Goal: Information Seeking & Learning: Learn about a topic

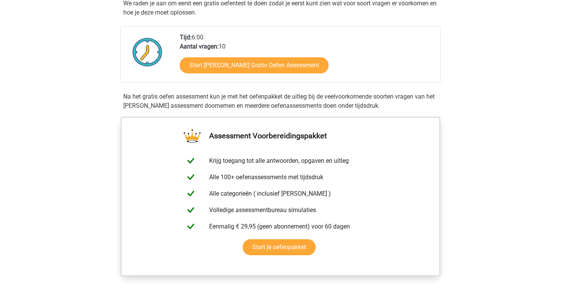
scroll to position [154, 0]
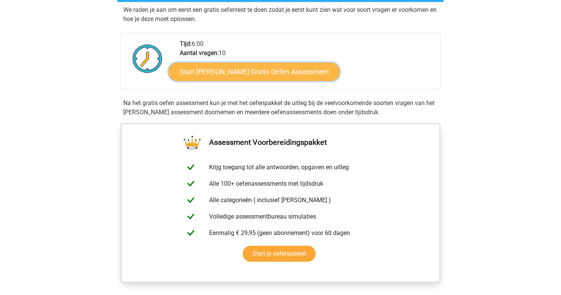
click at [289, 67] on link "Start Watson Glaser Gratis Oefen Assessment" at bounding box center [254, 72] width 171 height 18
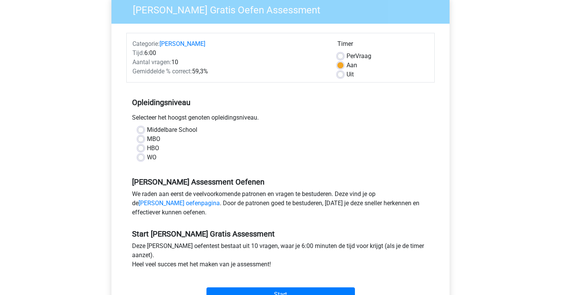
scroll to position [68, 0]
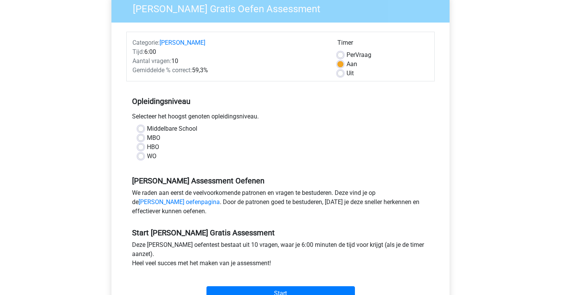
click at [144, 156] on div "WO" at bounding box center [281, 156] width 286 height 9
click at [147, 156] on label "WO" at bounding box center [152, 156] width 10 height 9
click at [142, 156] on input "WO" at bounding box center [141, 156] width 6 height 8
radio input "true"
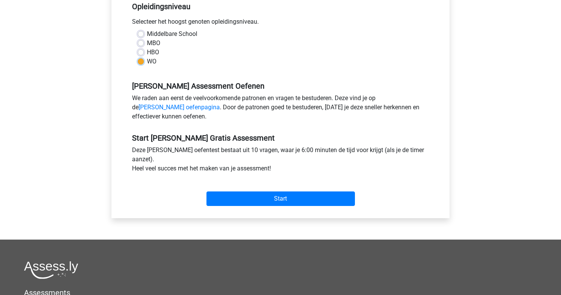
scroll to position [172, 0]
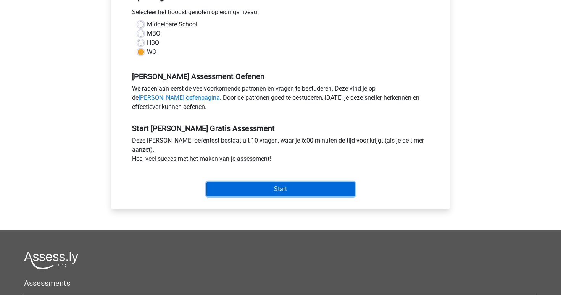
click at [268, 191] on input "Start" at bounding box center [281, 189] width 149 height 15
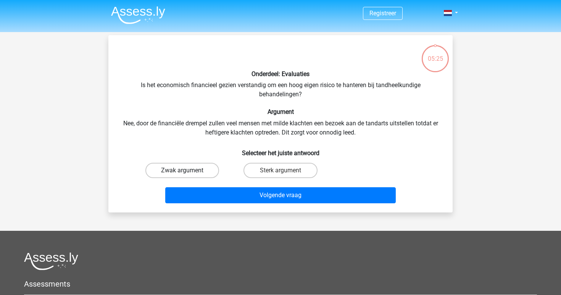
click at [194, 170] on label "Zwak argument" at bounding box center [182, 170] width 74 height 15
click at [187, 170] on input "Zwak argument" at bounding box center [185, 172] width 5 height 5
radio input "true"
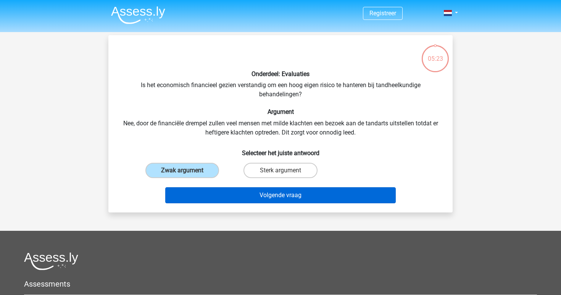
click at [263, 195] on button "Volgende vraag" at bounding box center [280, 195] width 231 height 16
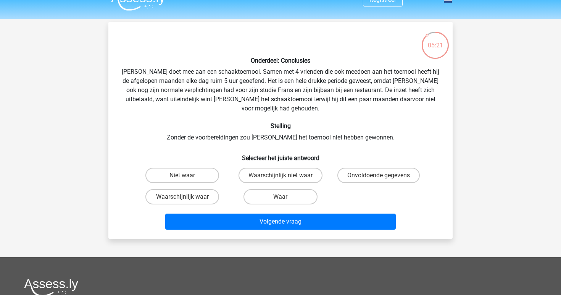
scroll to position [11, 0]
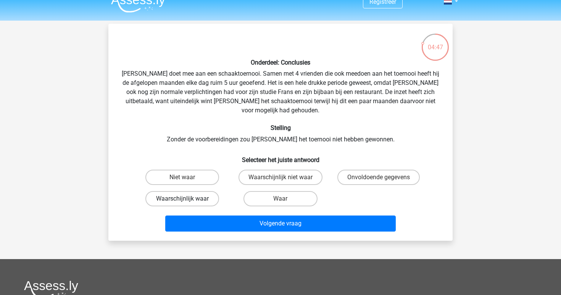
click at [192, 191] on label "Waarschijnlijk waar" at bounding box center [182, 198] width 74 height 15
click at [187, 199] on input "Waarschijnlijk waar" at bounding box center [185, 201] width 5 height 5
radio input "true"
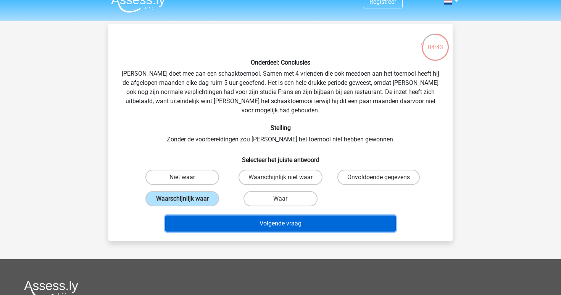
click at [257, 215] on button "Volgende vraag" at bounding box center [280, 223] width 231 height 16
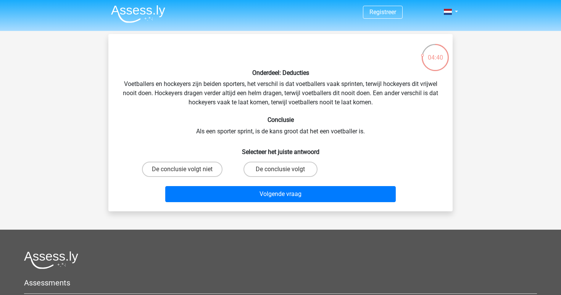
scroll to position [0, 0]
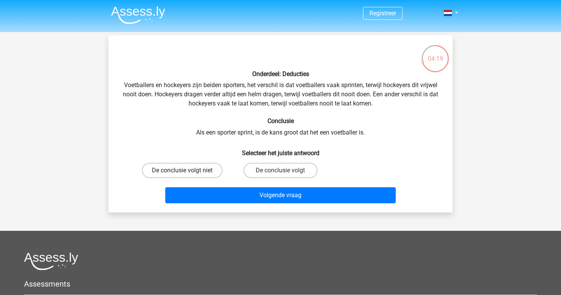
click at [199, 171] on label "De conclusie volgt niet" at bounding box center [182, 170] width 81 height 15
click at [187, 171] on input "De conclusie volgt niet" at bounding box center [185, 172] width 5 height 5
radio input "true"
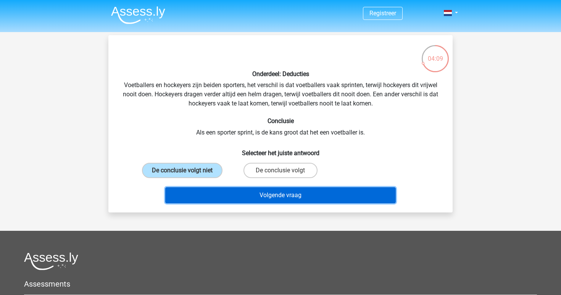
click at [255, 196] on button "Volgende vraag" at bounding box center [280, 195] width 231 height 16
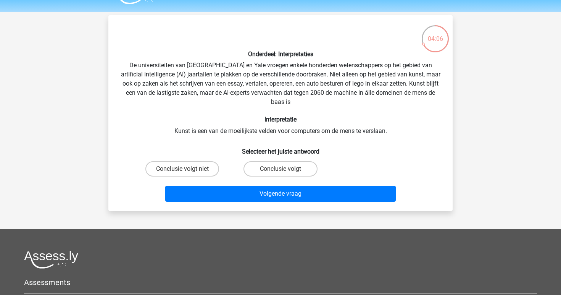
scroll to position [17, 0]
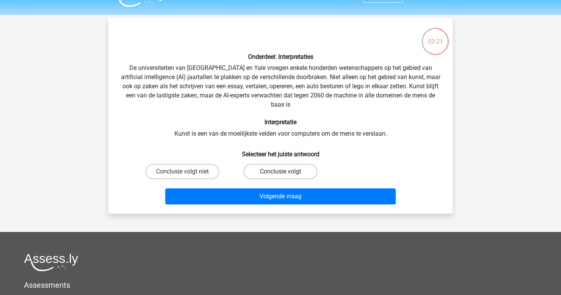
click at [273, 173] on label "Conclusie volgt" at bounding box center [281, 171] width 74 height 15
click at [281, 173] on input "Conclusie volgt" at bounding box center [283, 173] width 5 height 5
radio input "true"
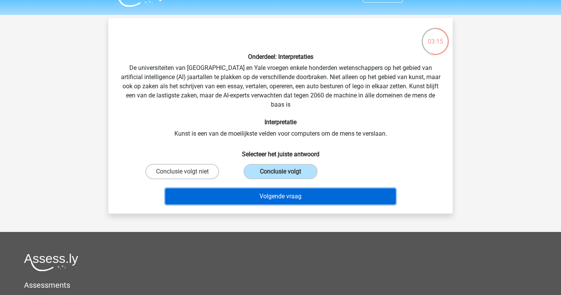
click at [291, 198] on button "Volgende vraag" at bounding box center [280, 196] width 231 height 16
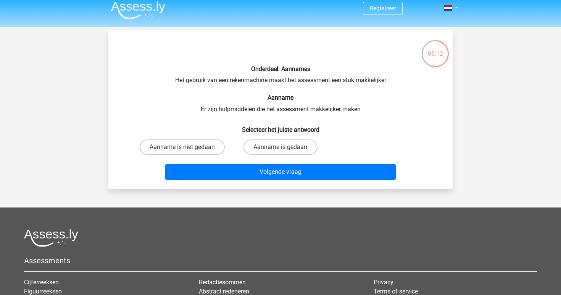
scroll to position [0, 0]
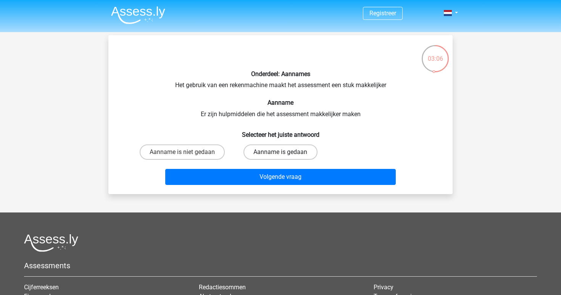
click at [269, 151] on label "Aanname is gedaan" at bounding box center [281, 151] width 74 height 15
click at [281, 152] on input "Aanname is gedaan" at bounding box center [283, 154] width 5 height 5
radio input "true"
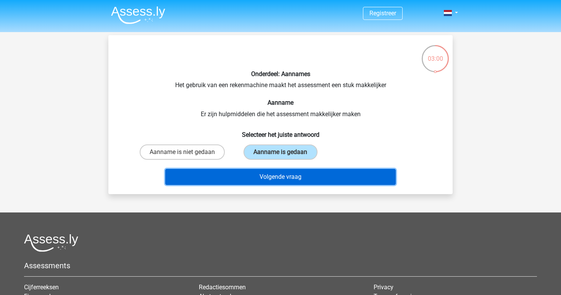
click at [280, 176] on button "Volgende vraag" at bounding box center [280, 177] width 231 height 16
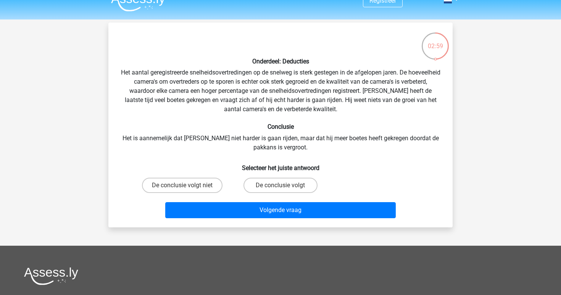
scroll to position [12, 0]
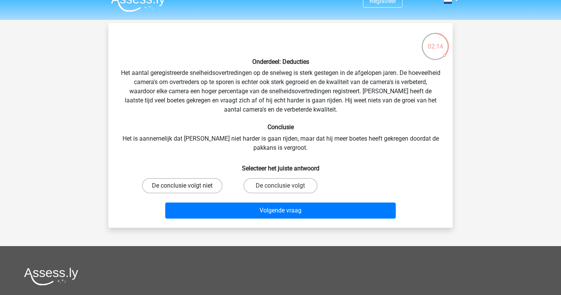
click at [206, 187] on label "De conclusie volgt niet" at bounding box center [182, 185] width 81 height 15
click at [187, 187] on input "De conclusie volgt niet" at bounding box center [185, 188] width 5 height 5
radio input "true"
click at [262, 187] on label "De conclusie volgt" at bounding box center [281, 185] width 74 height 15
click at [281, 187] on input "De conclusie volgt" at bounding box center [283, 188] width 5 height 5
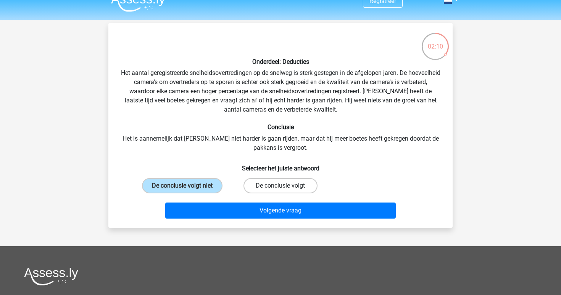
radio input "true"
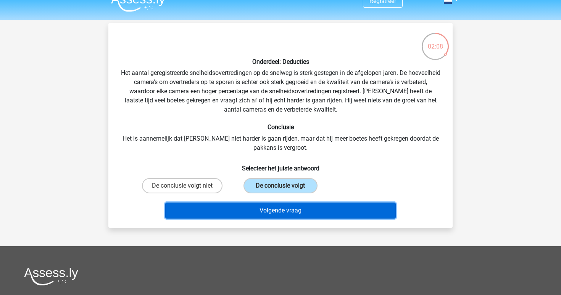
click at [271, 212] on button "Volgende vraag" at bounding box center [280, 210] width 231 height 16
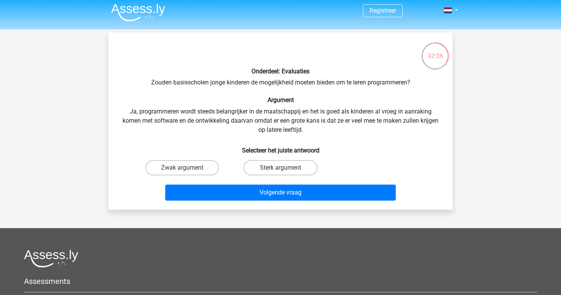
scroll to position [2, 0]
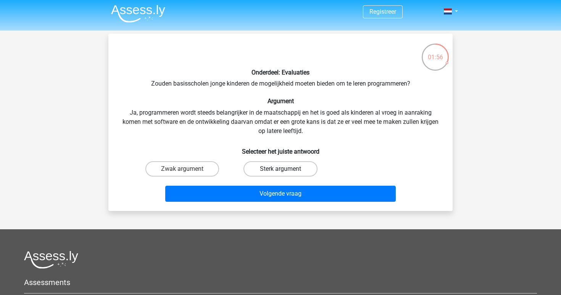
click at [267, 169] on label "Sterk argument" at bounding box center [281, 168] width 74 height 15
click at [281, 169] on input "Sterk argument" at bounding box center [283, 171] width 5 height 5
radio input "true"
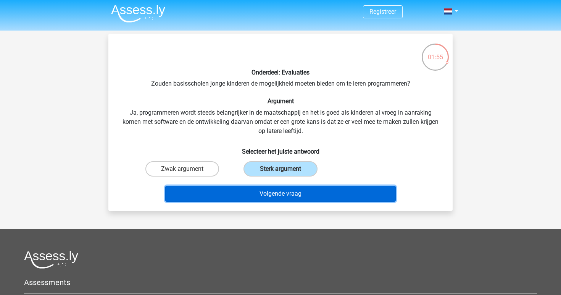
click at [269, 193] on button "Volgende vraag" at bounding box center [280, 194] width 231 height 16
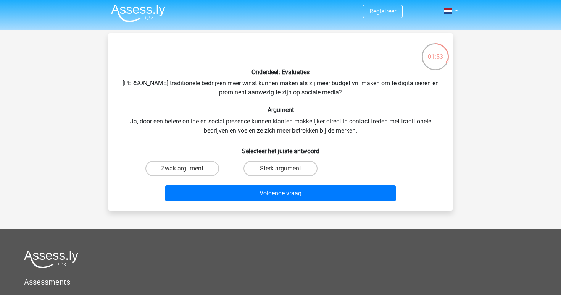
scroll to position [0, 0]
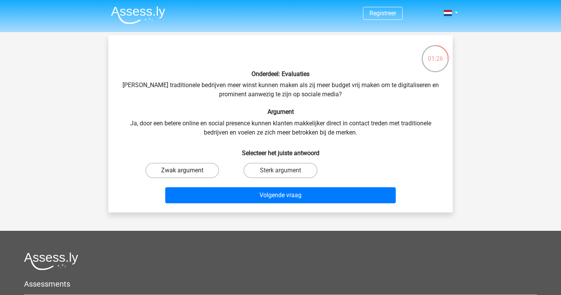
click at [200, 172] on label "Zwak argument" at bounding box center [182, 170] width 74 height 15
click at [187, 172] on input "Zwak argument" at bounding box center [185, 172] width 5 height 5
radio input "true"
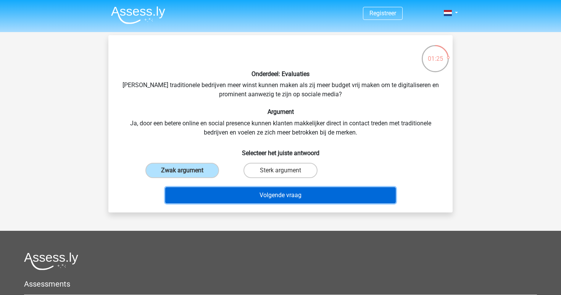
click at [244, 192] on button "Volgende vraag" at bounding box center [280, 195] width 231 height 16
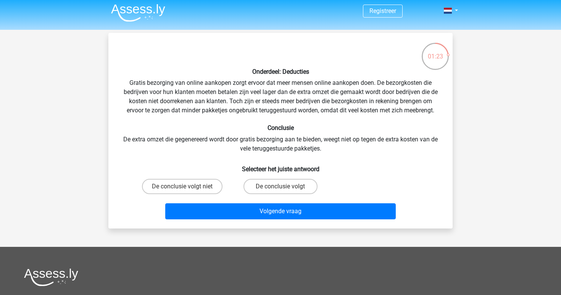
scroll to position [2, 0]
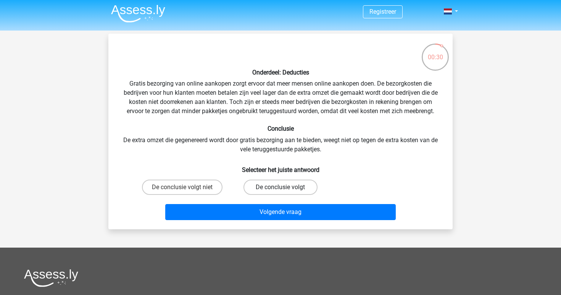
click at [273, 183] on label "De conclusie volgt" at bounding box center [281, 186] width 74 height 15
click at [281, 187] on input "De conclusie volgt" at bounding box center [283, 189] width 5 height 5
radio input "true"
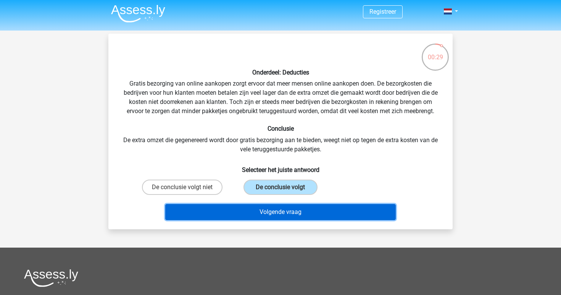
click at [271, 210] on button "Volgende vraag" at bounding box center [280, 212] width 231 height 16
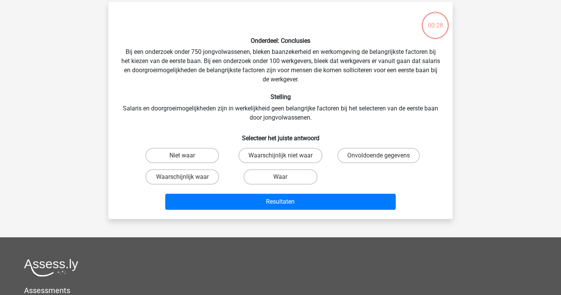
scroll to position [35, 0]
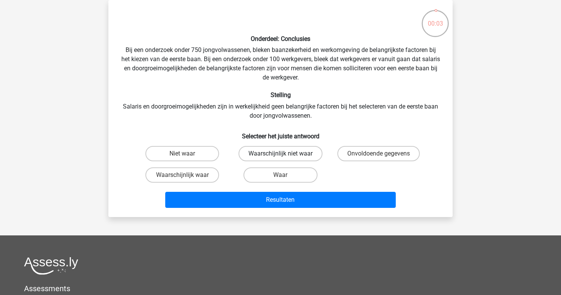
click at [301, 155] on label "Waarschijnlijk niet waar" at bounding box center [281, 153] width 84 height 15
click at [286, 155] on input "Waarschijnlijk niet waar" at bounding box center [283, 155] width 5 height 5
radio input "true"
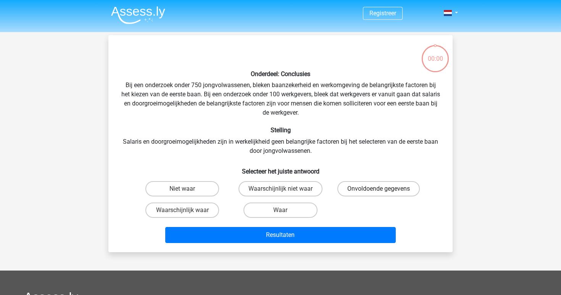
scroll to position [35, 0]
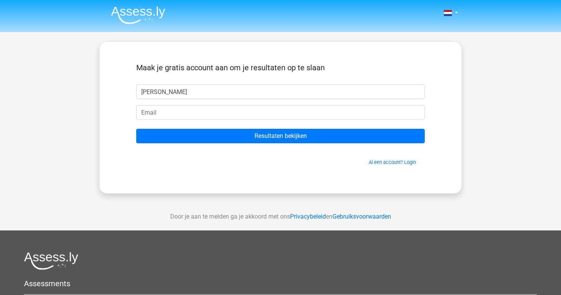
type input "[PERSON_NAME]"
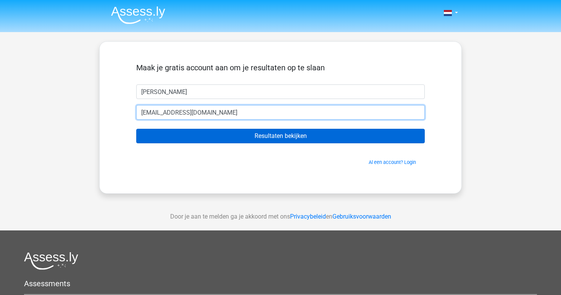
type input "[EMAIL_ADDRESS][DOMAIN_NAME]"
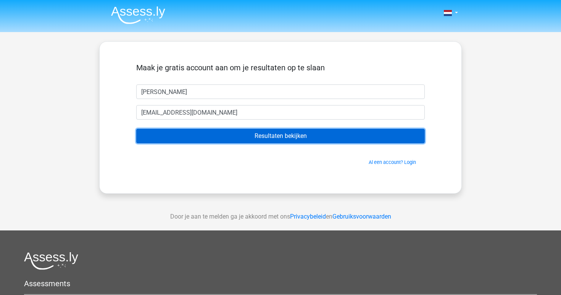
click at [387, 136] on input "Resultaten bekijken" at bounding box center [280, 136] width 289 height 15
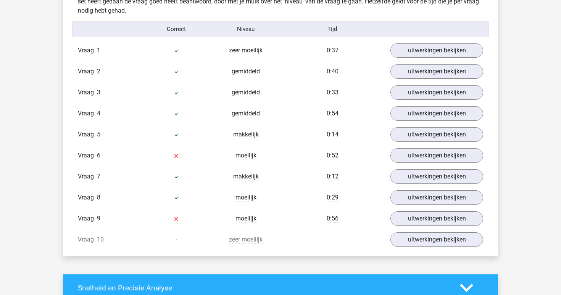
scroll to position [619, 0]
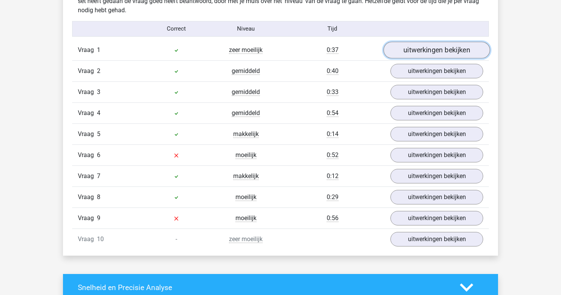
click at [412, 52] on link "uitwerkingen bekijken" at bounding box center [437, 50] width 107 height 17
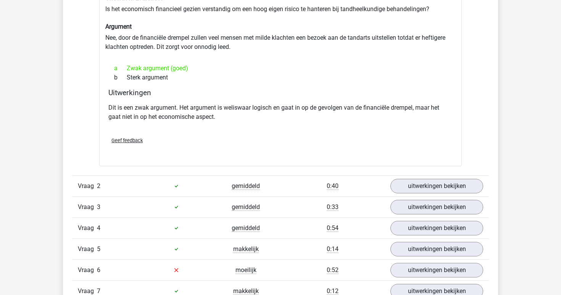
scroll to position [699, 0]
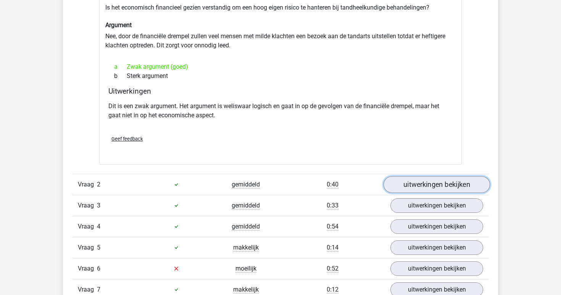
click at [408, 182] on link "uitwerkingen bekijken" at bounding box center [437, 184] width 107 height 17
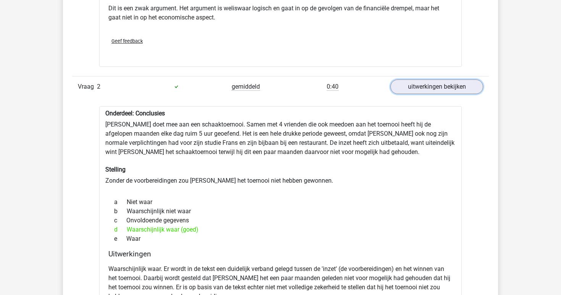
scroll to position [796, 0]
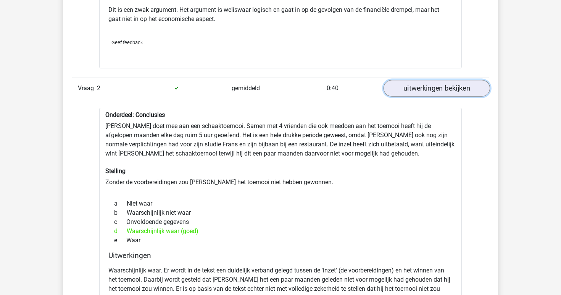
click at [434, 84] on link "uitwerkingen bekijken" at bounding box center [437, 88] width 107 height 17
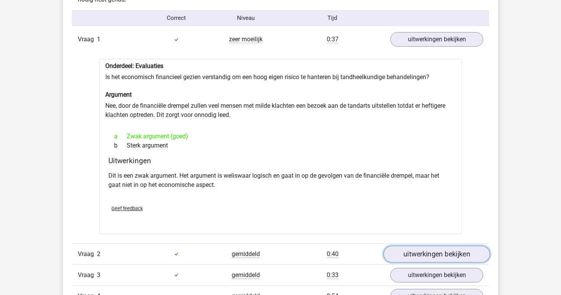
scroll to position [623, 0]
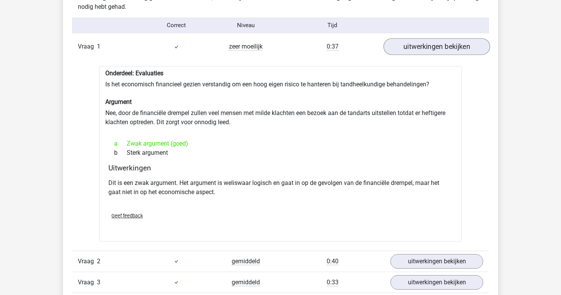
click at [447, 44] on link "uitwerkingen bekijken" at bounding box center [437, 46] width 107 height 17
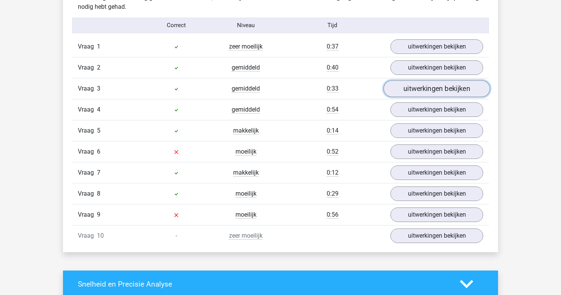
click at [436, 85] on link "uitwerkingen bekijken" at bounding box center [437, 88] width 107 height 17
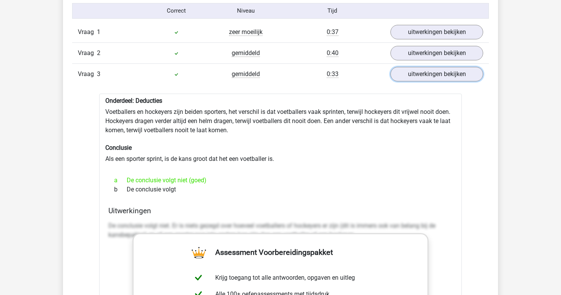
scroll to position [611, 0]
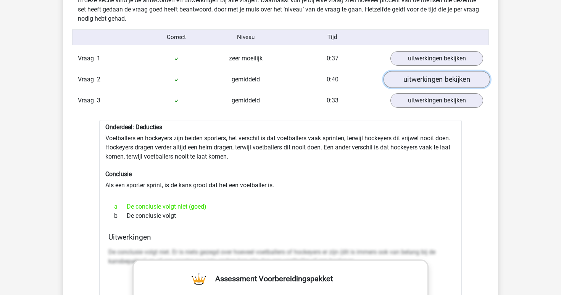
click at [430, 75] on link "uitwerkingen bekijken" at bounding box center [437, 79] width 107 height 17
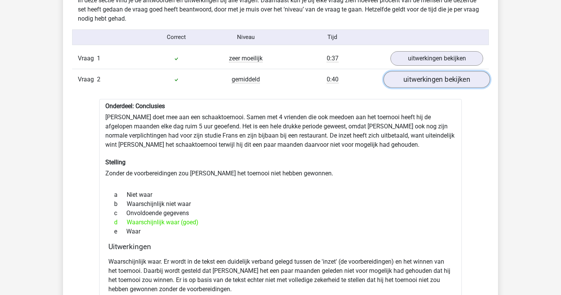
click at [430, 75] on link "uitwerkingen bekijken" at bounding box center [437, 79] width 107 height 17
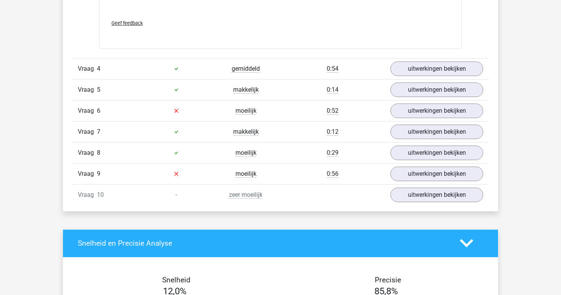
scroll to position [1064, 0]
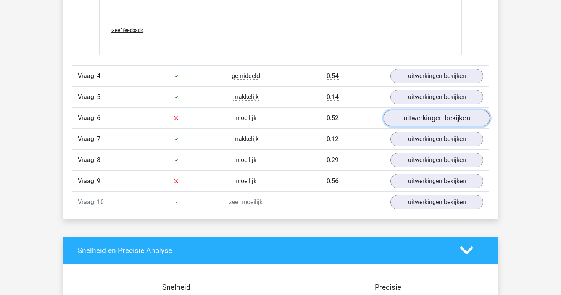
click at [418, 119] on link "uitwerkingen bekijken" at bounding box center [437, 118] width 107 height 17
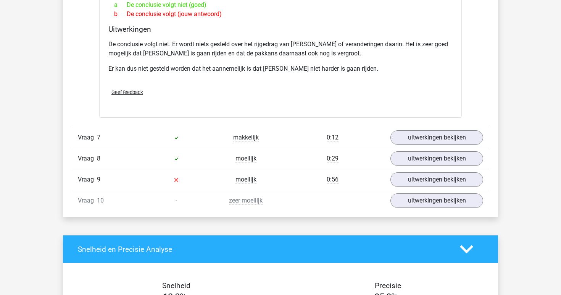
scroll to position [1311, 0]
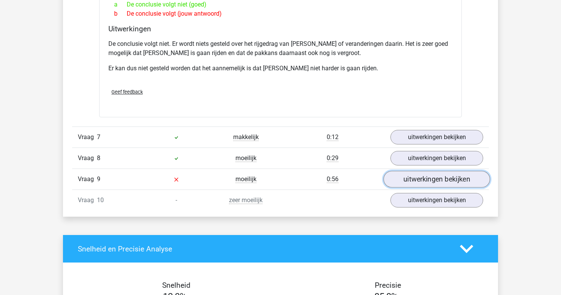
click at [399, 171] on link "uitwerkingen bekijken" at bounding box center [437, 179] width 107 height 17
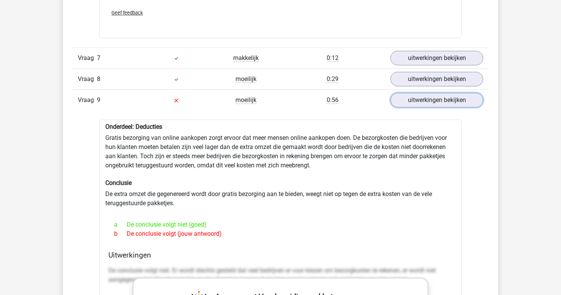
scroll to position [1389, 0]
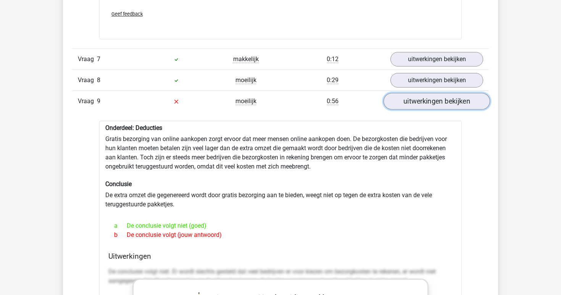
click at [422, 95] on link "uitwerkingen bekijken" at bounding box center [437, 101] width 107 height 17
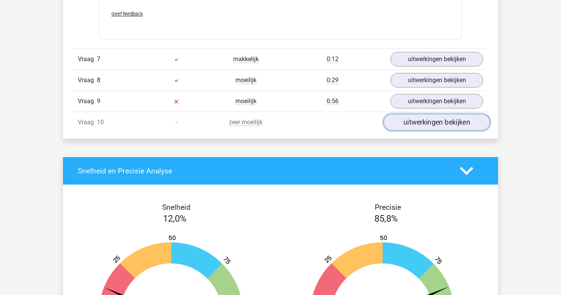
click at [426, 115] on link "uitwerkingen bekijken" at bounding box center [437, 122] width 107 height 17
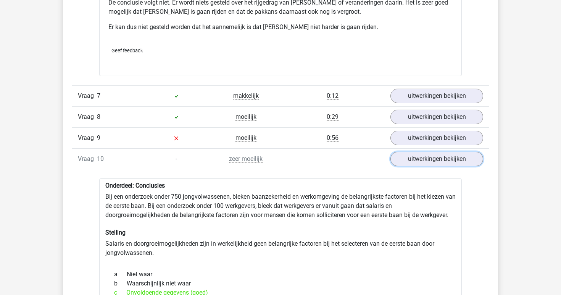
scroll to position [1349, 0]
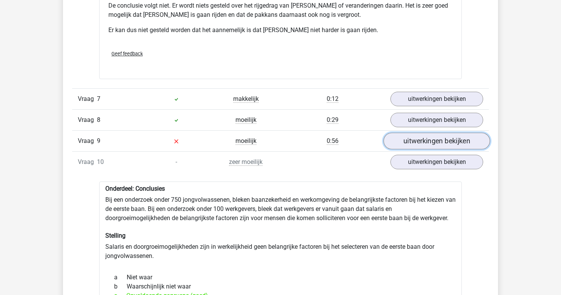
click at [422, 132] on link "uitwerkingen bekijken" at bounding box center [437, 140] width 107 height 17
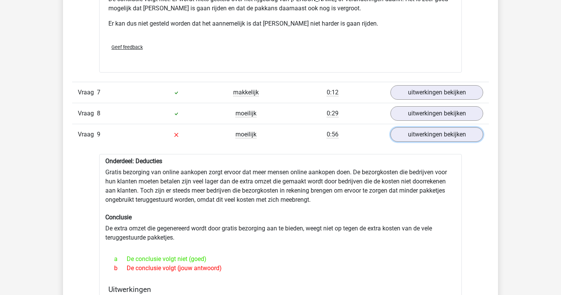
scroll to position [1331, 0]
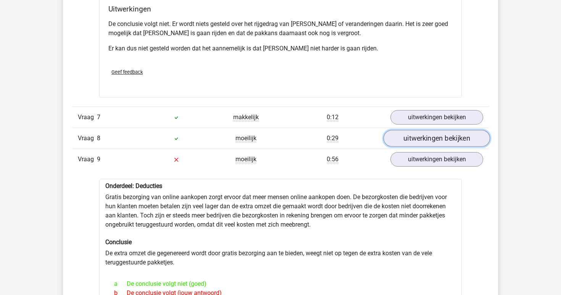
click at [423, 132] on link "uitwerkingen bekijken" at bounding box center [437, 138] width 107 height 17
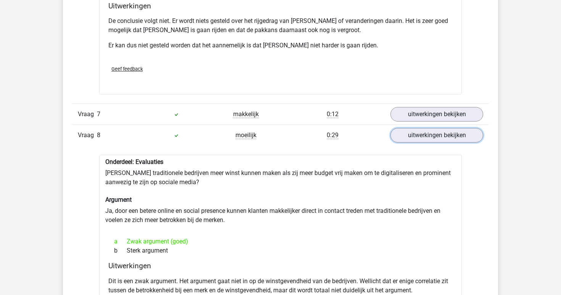
scroll to position [1331, 0]
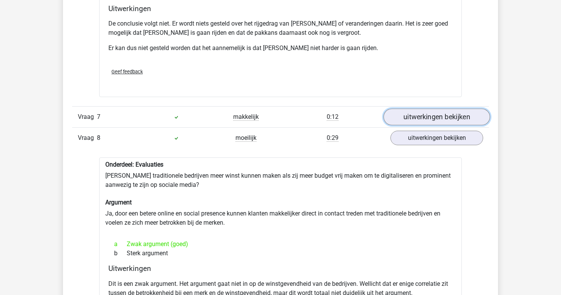
click at [427, 110] on link "uitwerkingen bekijken" at bounding box center [437, 116] width 107 height 17
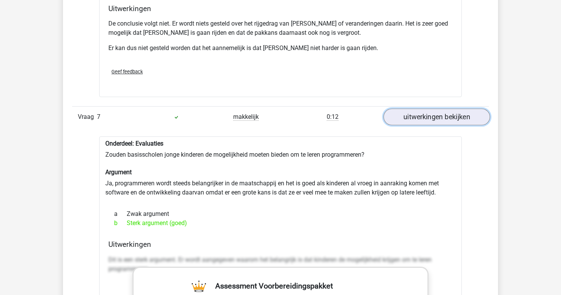
click at [440, 113] on link "uitwerkingen bekijken" at bounding box center [437, 116] width 107 height 17
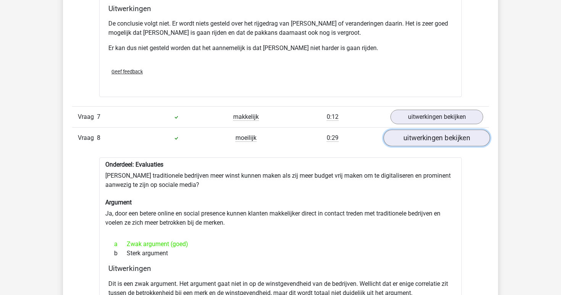
click at [438, 129] on link "uitwerkingen bekijken" at bounding box center [437, 137] width 107 height 17
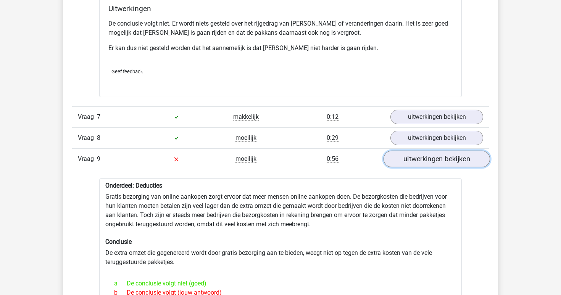
click at [431, 150] on link "uitwerkingen bekijken" at bounding box center [437, 158] width 107 height 17
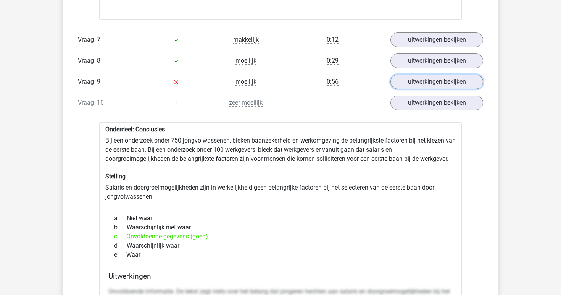
scroll to position [1360, 0]
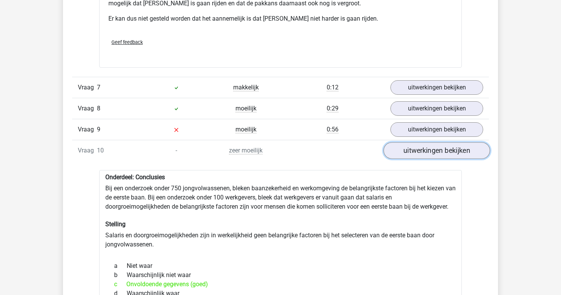
click at [425, 145] on link "uitwerkingen bekijken" at bounding box center [437, 150] width 107 height 17
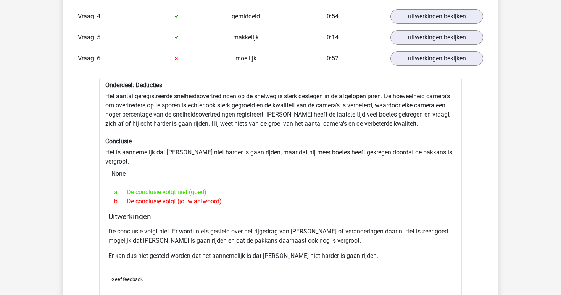
scroll to position [1123, 0]
click at [429, 62] on link "uitwerkingen bekijken" at bounding box center [437, 58] width 107 height 17
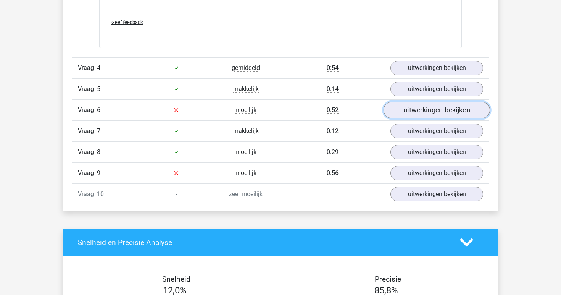
scroll to position [1068, 0]
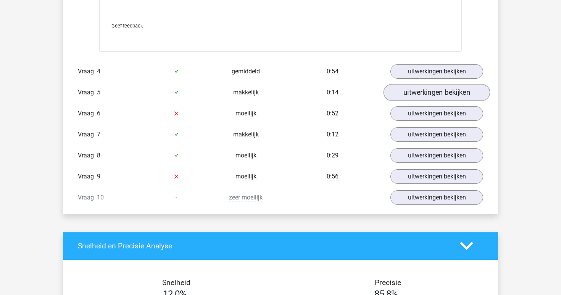
click at [424, 90] on link "uitwerkingen bekijken" at bounding box center [437, 92] width 107 height 17
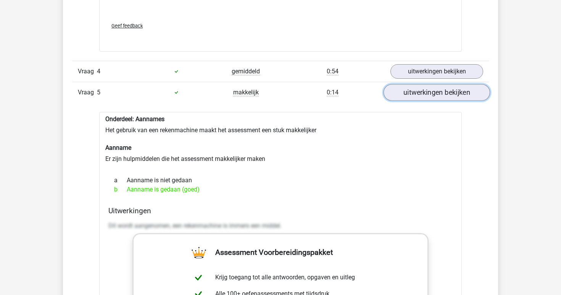
click at [420, 89] on link "uitwerkingen bekijken" at bounding box center [437, 92] width 107 height 17
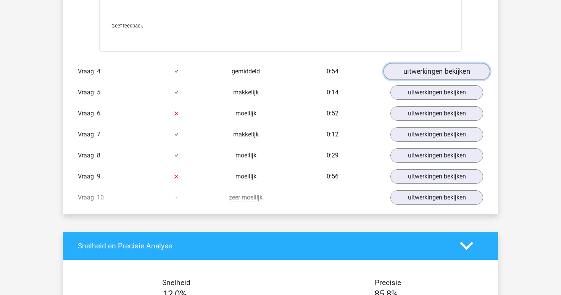
click at [429, 70] on link "uitwerkingen bekijken" at bounding box center [437, 71] width 107 height 17
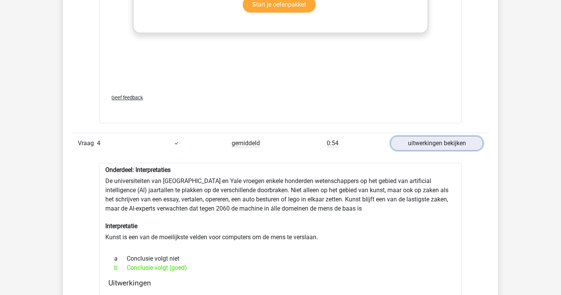
scroll to position [991, 0]
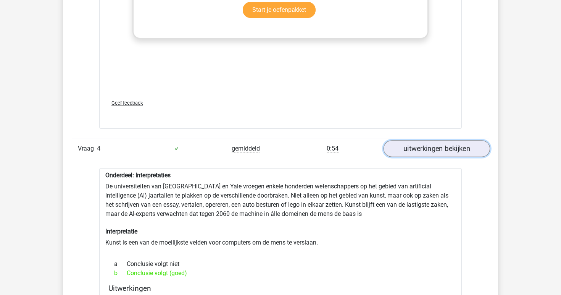
click at [408, 150] on link "uitwerkingen bekijken" at bounding box center [437, 148] width 107 height 17
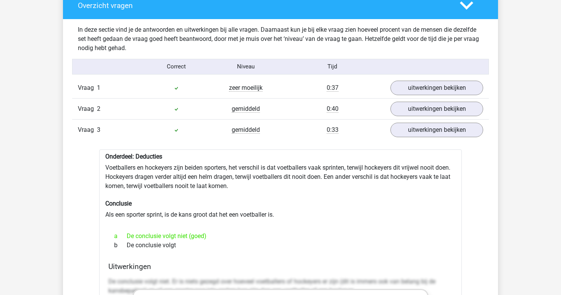
scroll to position [581, 0]
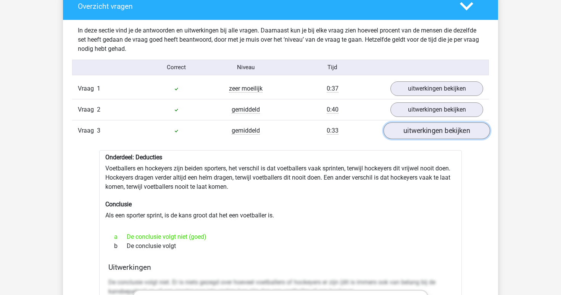
click at [398, 127] on link "uitwerkingen bekijken" at bounding box center [437, 130] width 107 height 17
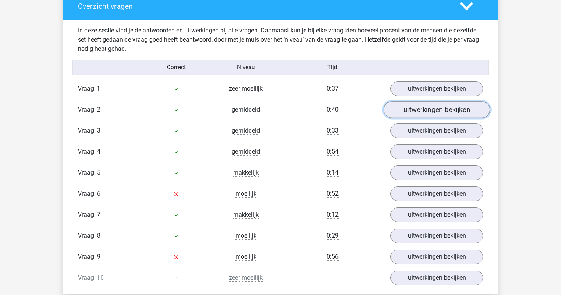
click at [413, 113] on link "uitwerkingen bekijken" at bounding box center [437, 109] width 107 height 17
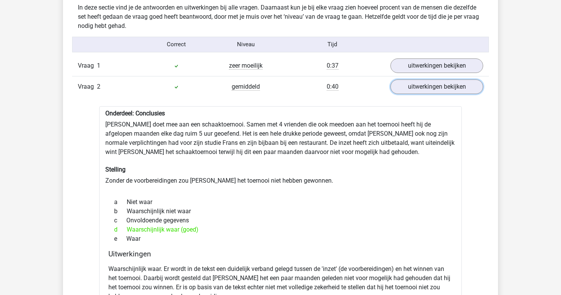
scroll to position [603, 0]
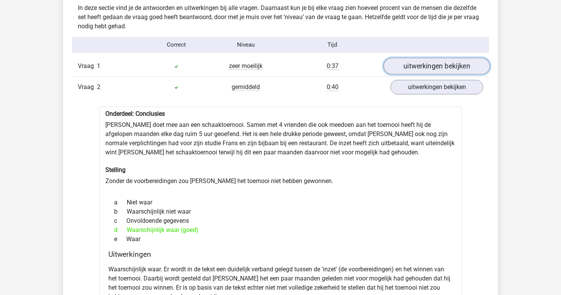
click at [441, 69] on link "uitwerkingen bekijken" at bounding box center [437, 66] width 107 height 17
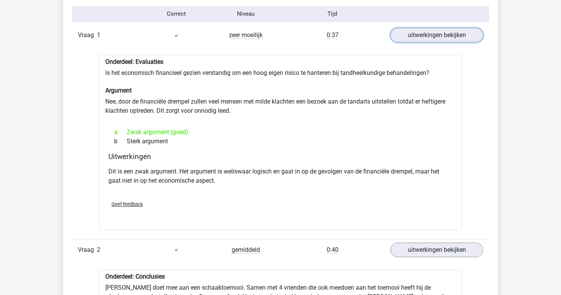
scroll to position [636, 0]
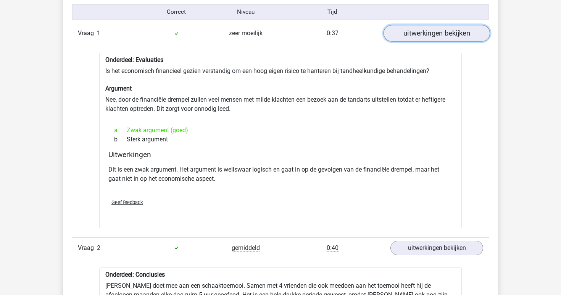
click at [438, 38] on link "uitwerkingen bekijken" at bounding box center [437, 33] width 107 height 17
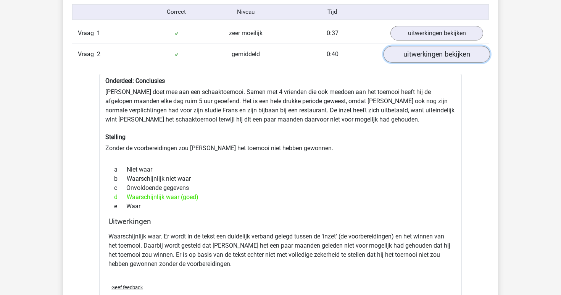
click at [430, 50] on link "uitwerkingen bekijken" at bounding box center [437, 54] width 107 height 17
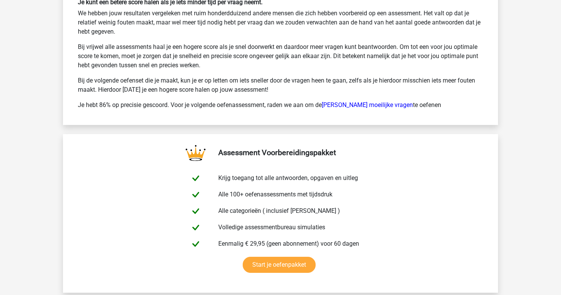
scroll to position [1186, 0]
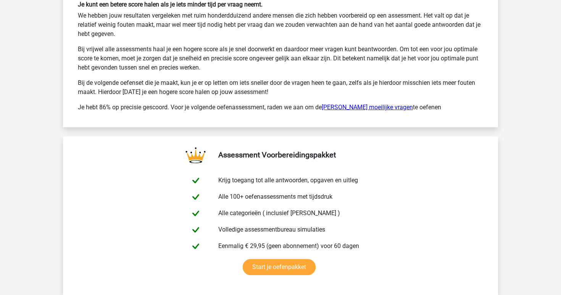
click at [355, 108] on link "Watson Glaser moeilijke vragen" at bounding box center [367, 106] width 91 height 7
click at [357, 108] on link "Watson Glaser moeilijke vragen" at bounding box center [367, 106] width 91 height 7
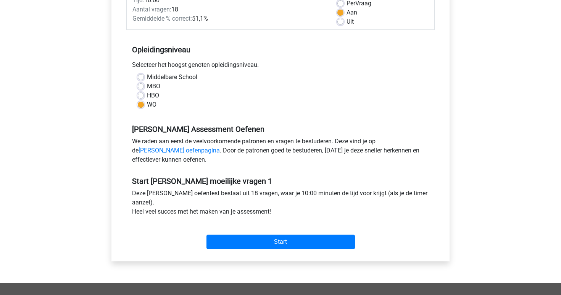
scroll to position [113, 0]
